Goal: Task Accomplishment & Management: Use online tool/utility

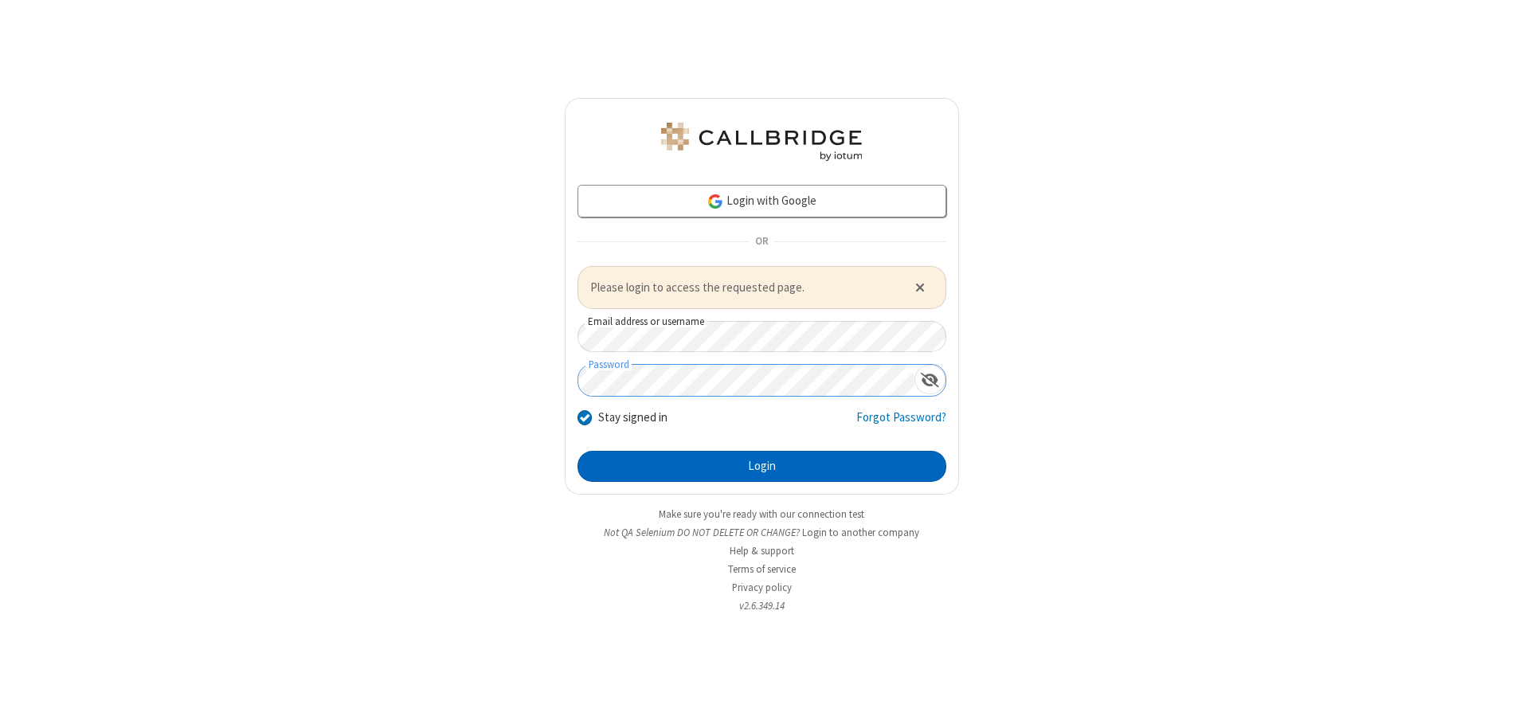
click at [761, 466] on button "Login" at bounding box center [761, 467] width 369 height 32
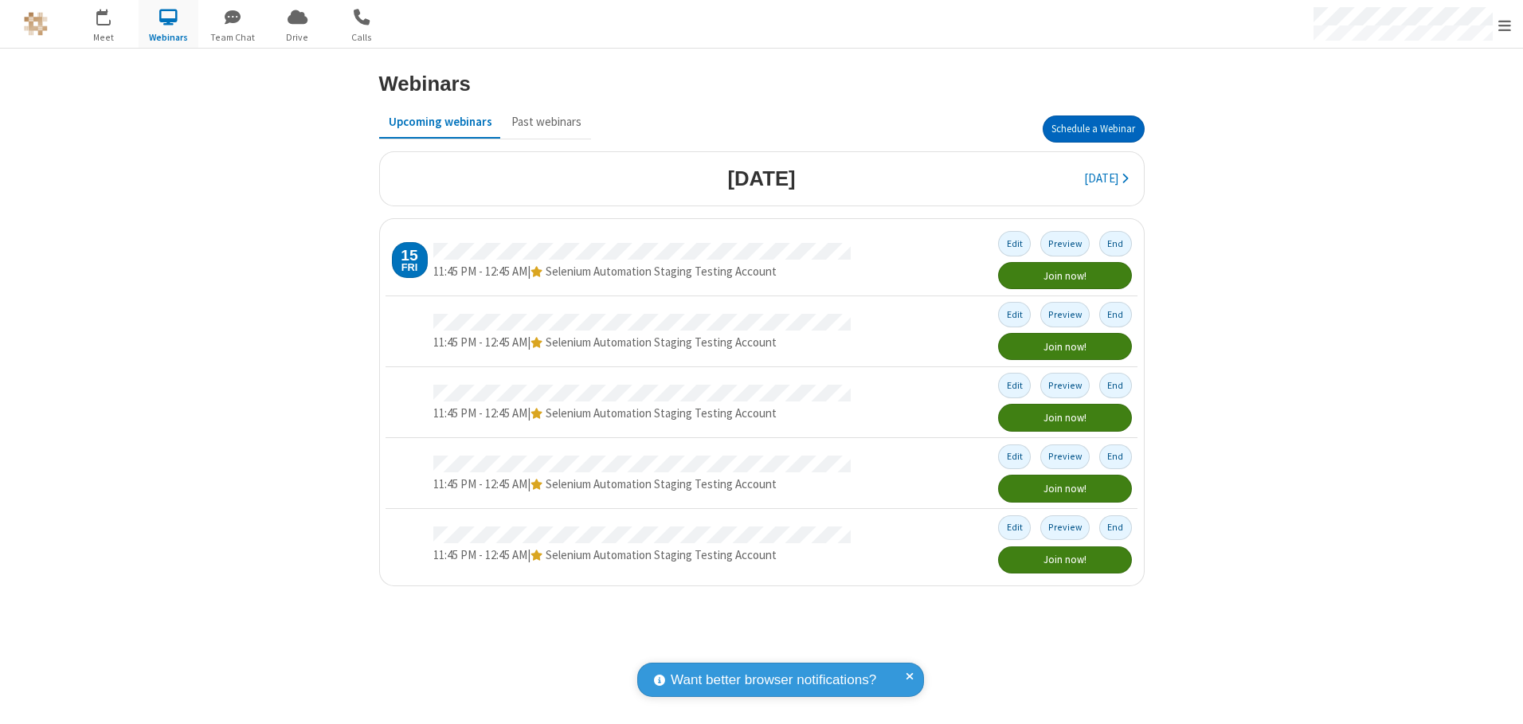
click at [1093, 129] on button "Schedule a Webinar" at bounding box center [1093, 128] width 102 height 27
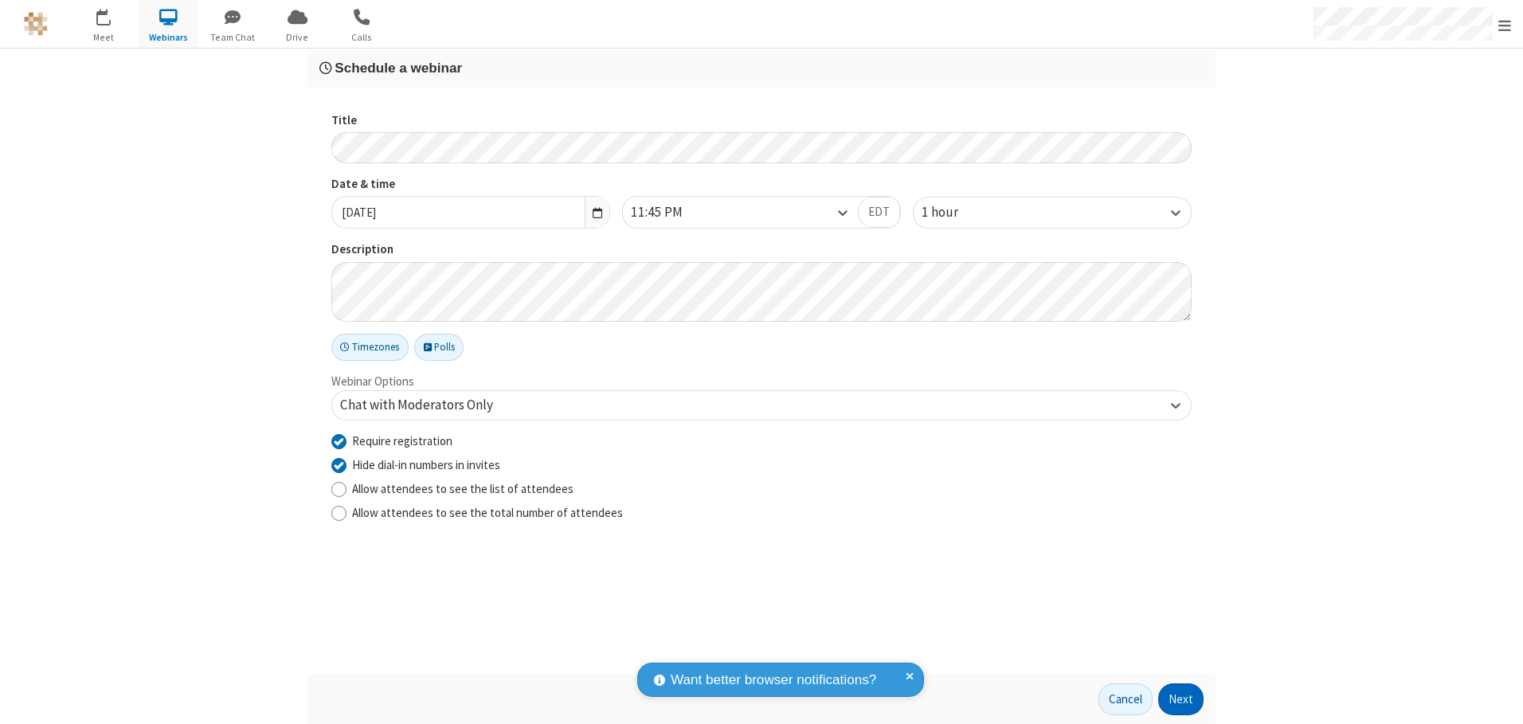
click at [1181, 699] on button "Next" at bounding box center [1180, 699] width 45 height 32
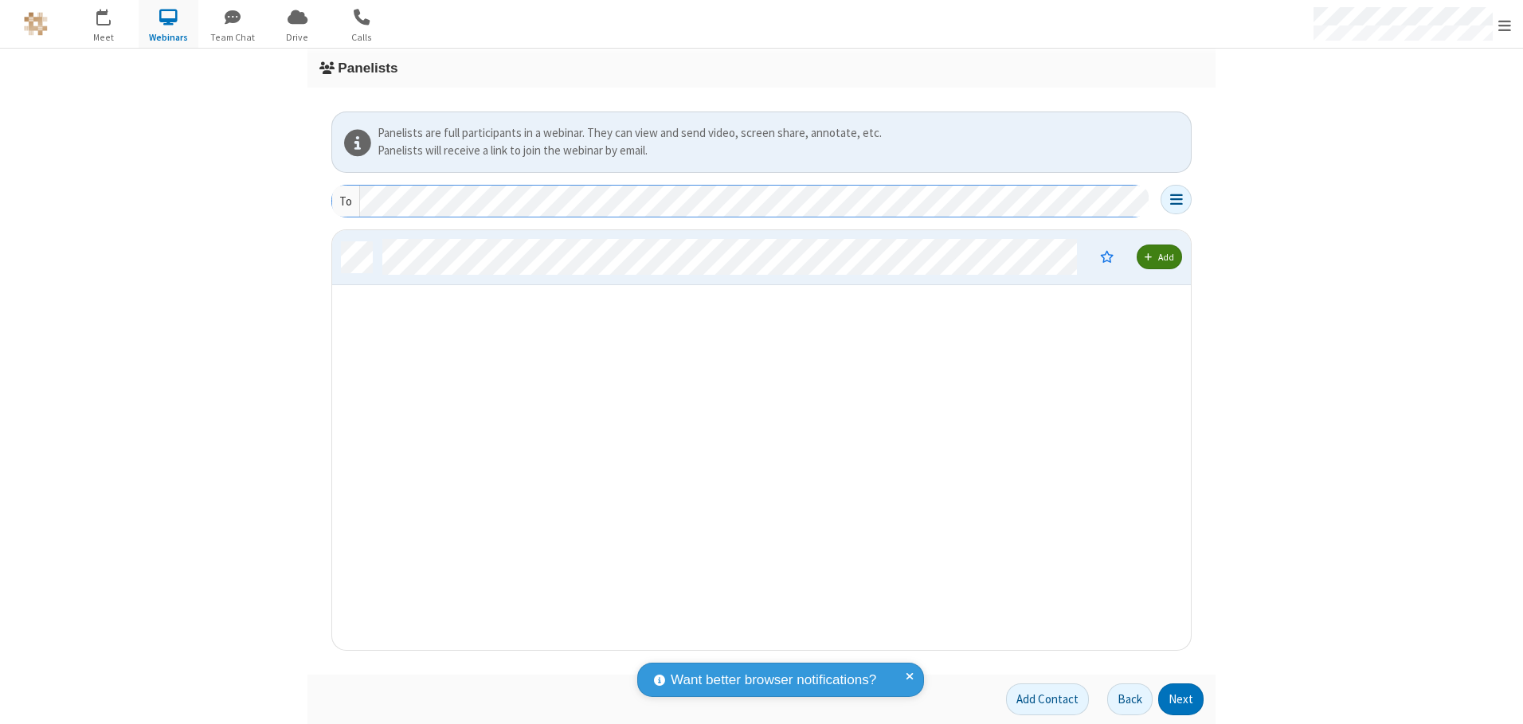
scroll to position [408, 847]
click at [1181, 699] on button "Next" at bounding box center [1180, 699] width 45 height 32
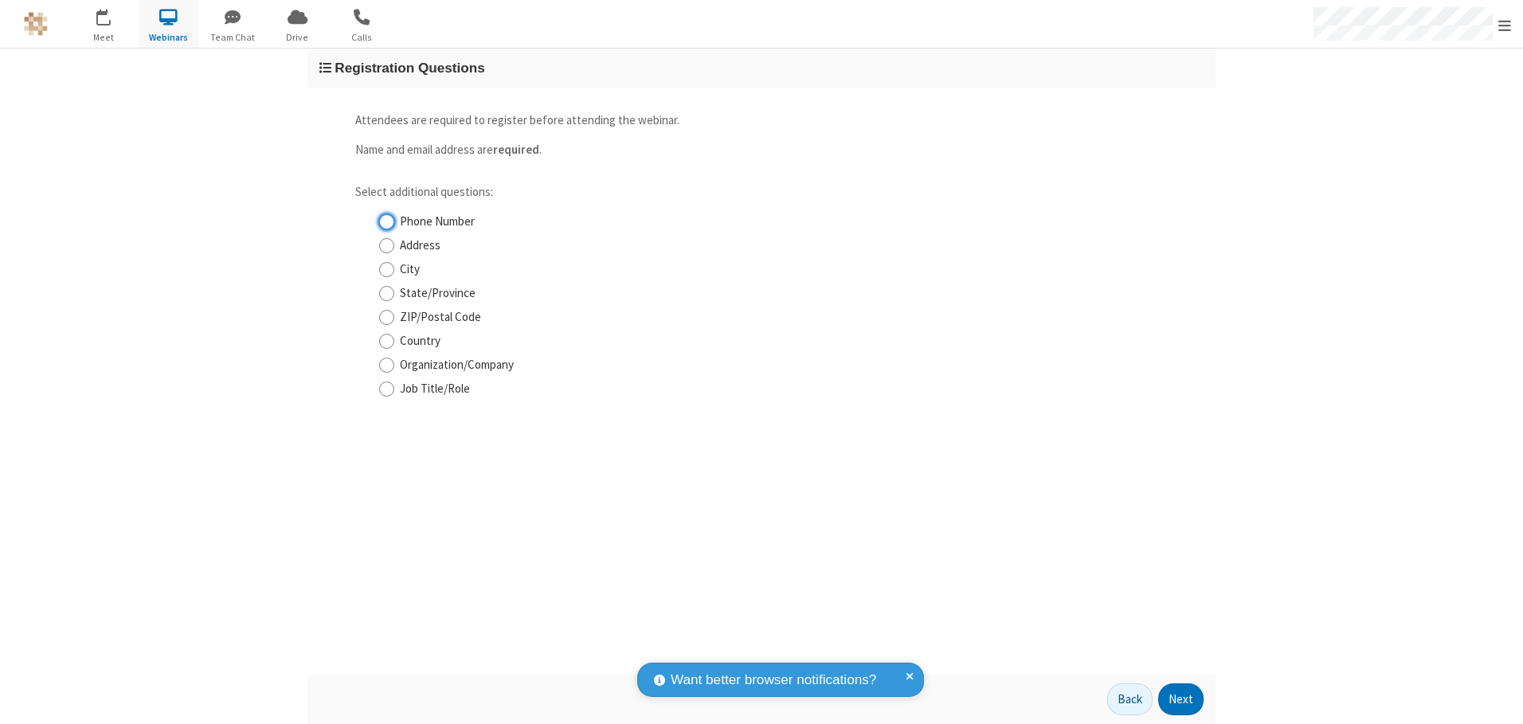
click at [386, 221] on input "Phone Number" at bounding box center [386, 221] width 15 height 17
checkbox input "true"
click at [1181, 699] on button "Next" at bounding box center [1180, 699] width 45 height 32
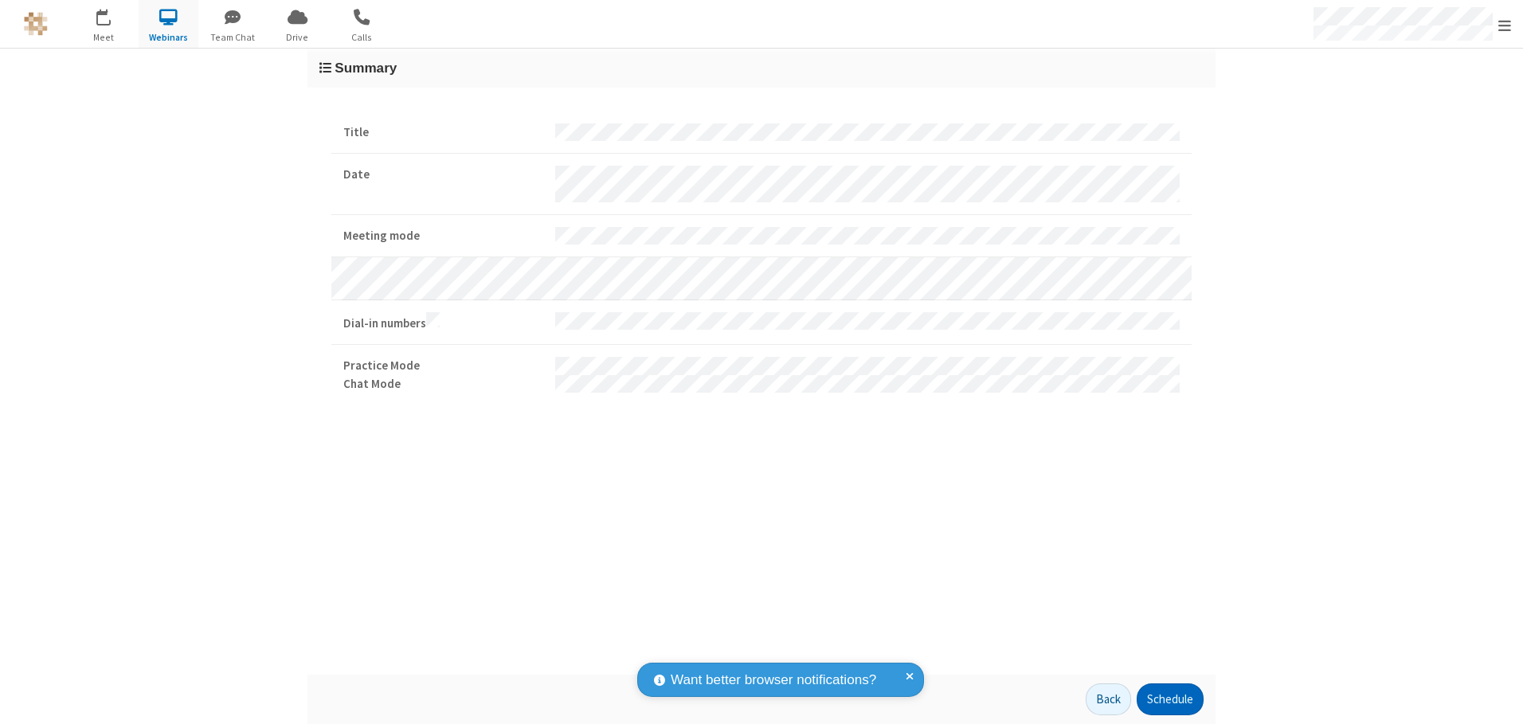
click at [1169, 699] on button "Schedule" at bounding box center [1169, 699] width 67 height 32
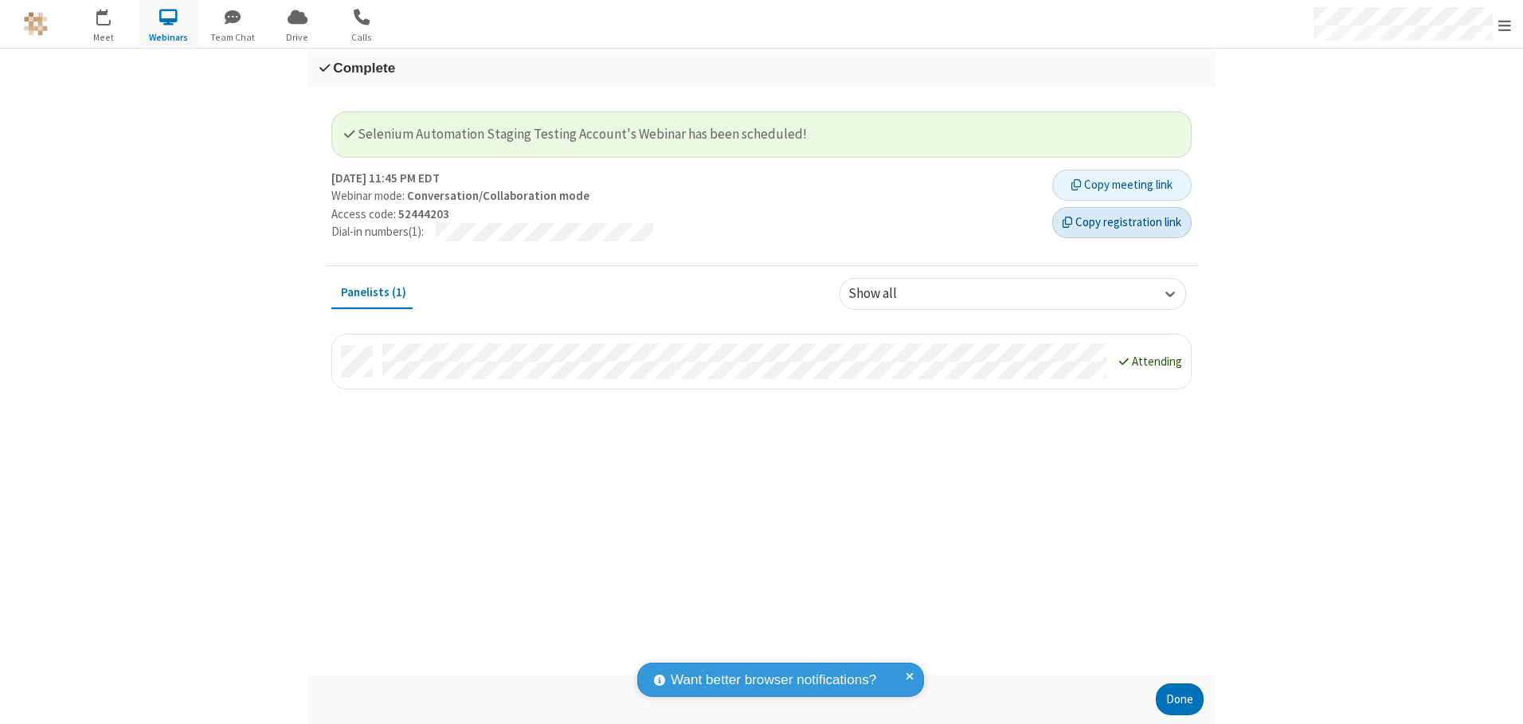
click at [1121, 222] on button "Copy registration link" at bounding box center [1121, 223] width 139 height 32
click at [1179, 699] on button "Done" at bounding box center [1180, 699] width 48 height 32
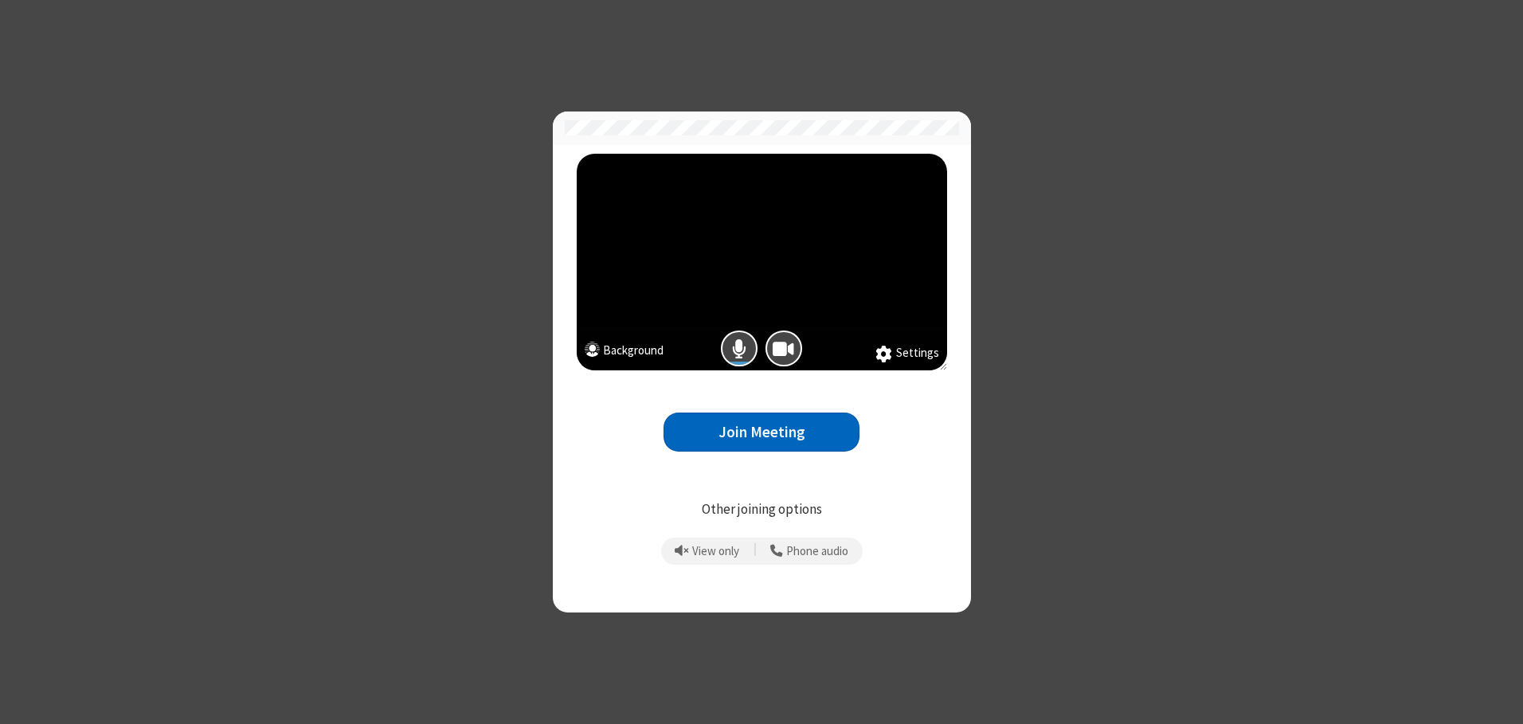
click at [761, 432] on button "Join Meeting" at bounding box center [761, 432] width 196 height 39
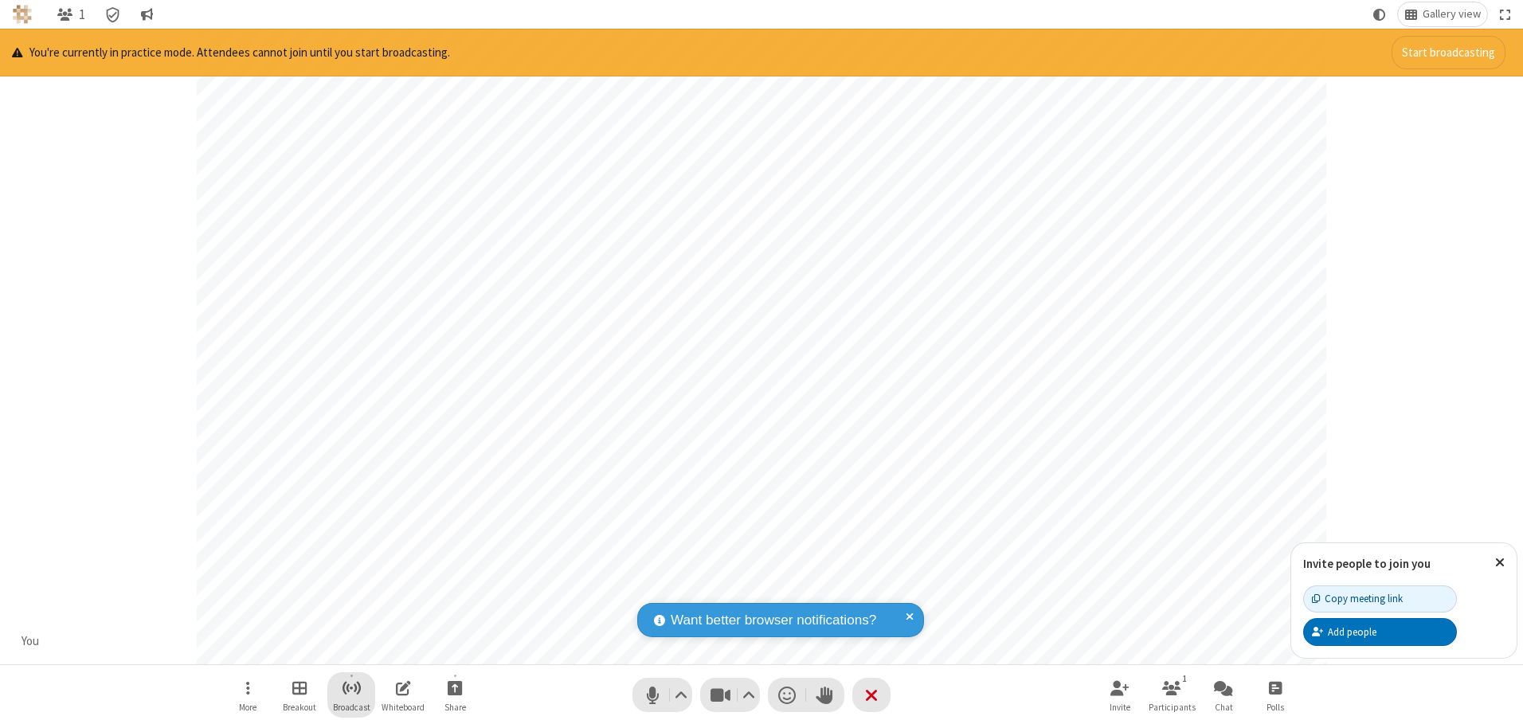
click at [350, 687] on span "Start broadcast" at bounding box center [352, 688] width 20 height 20
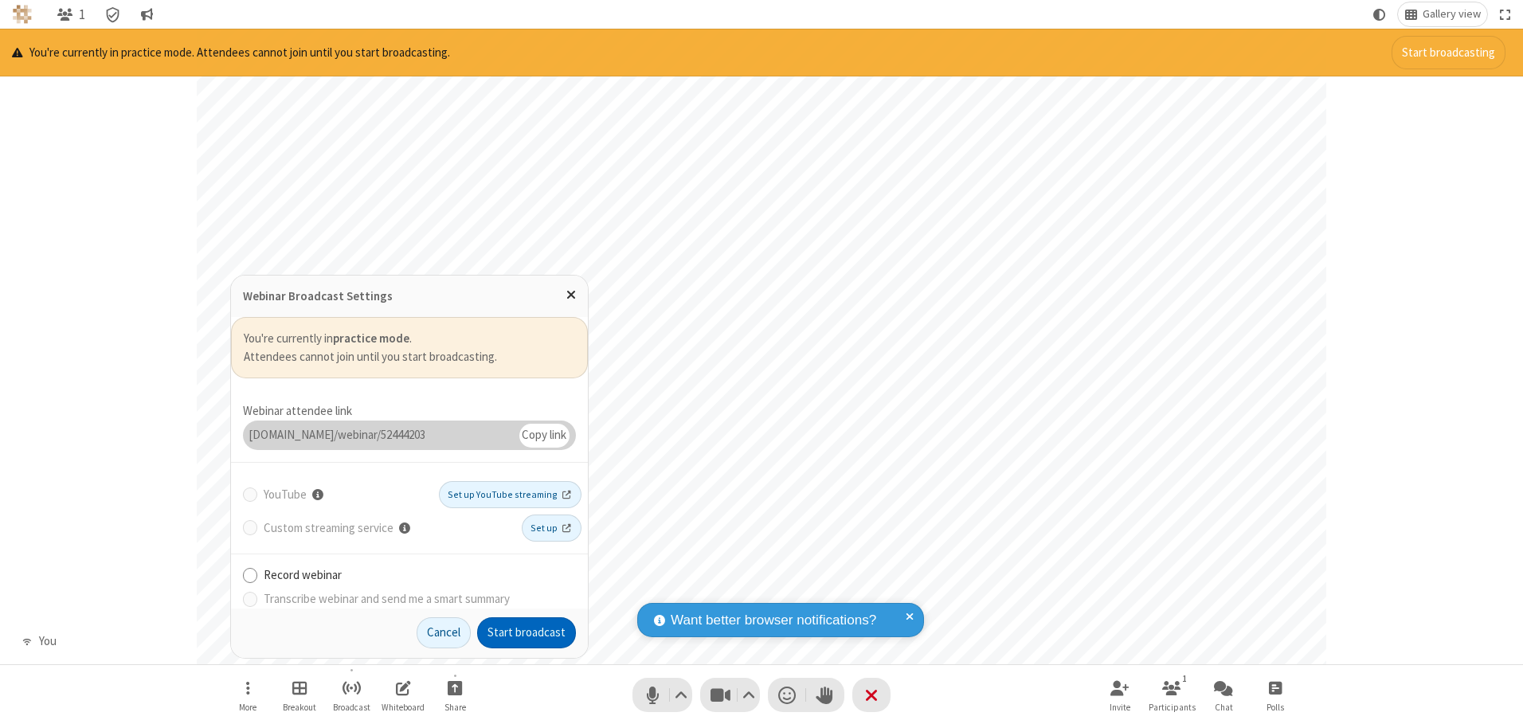
click at [526, 632] on button "Start broadcast" at bounding box center [526, 633] width 99 height 32
